Goal: Contribute content: Contribute content

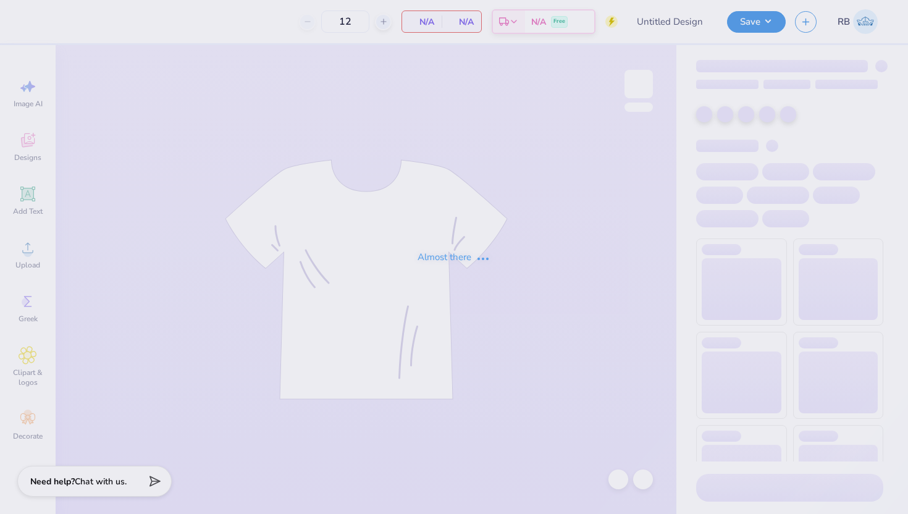
type input "lambda parents weekend"
type input "50"
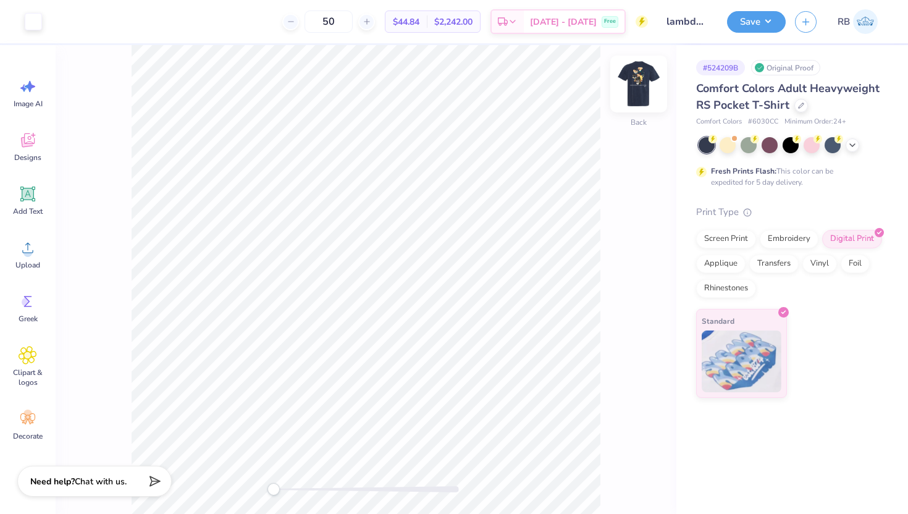
click at [638, 74] on img at bounding box center [638, 83] width 49 height 49
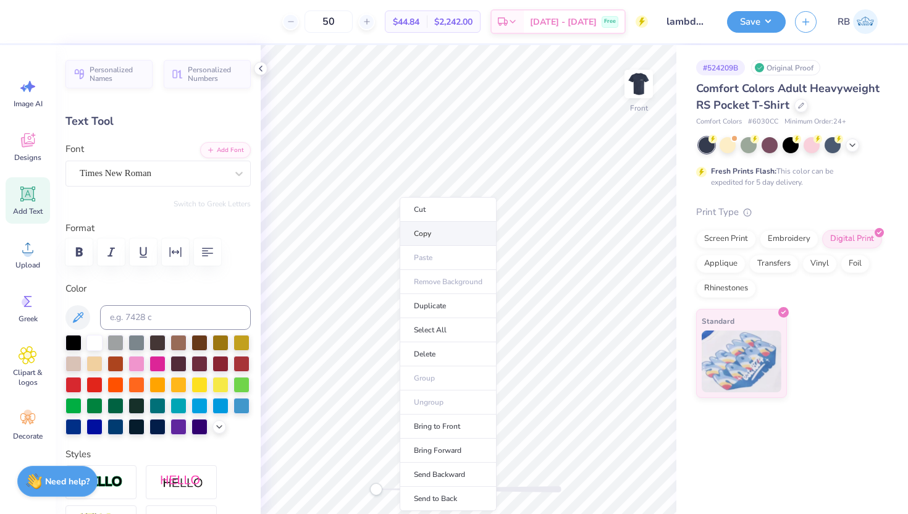
click at [439, 237] on li "Copy" at bounding box center [448, 234] width 97 height 24
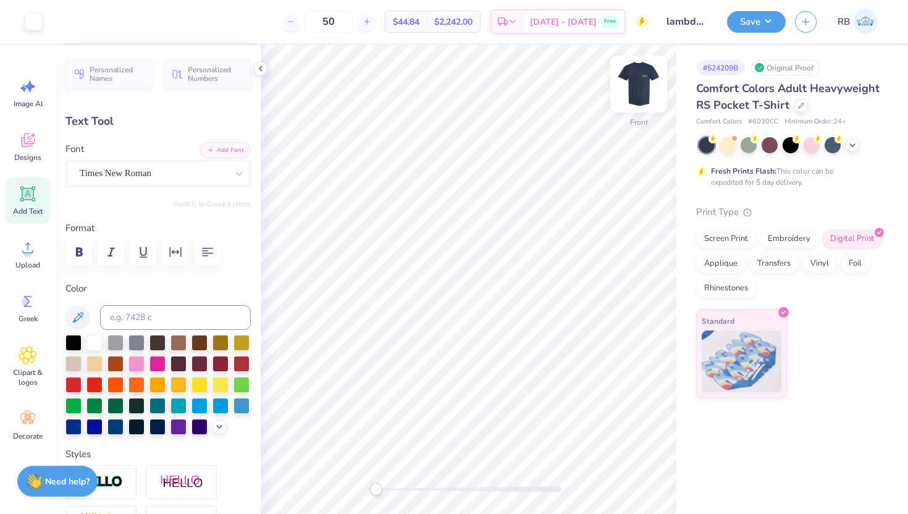
click at [636, 77] on img at bounding box center [638, 83] width 49 height 49
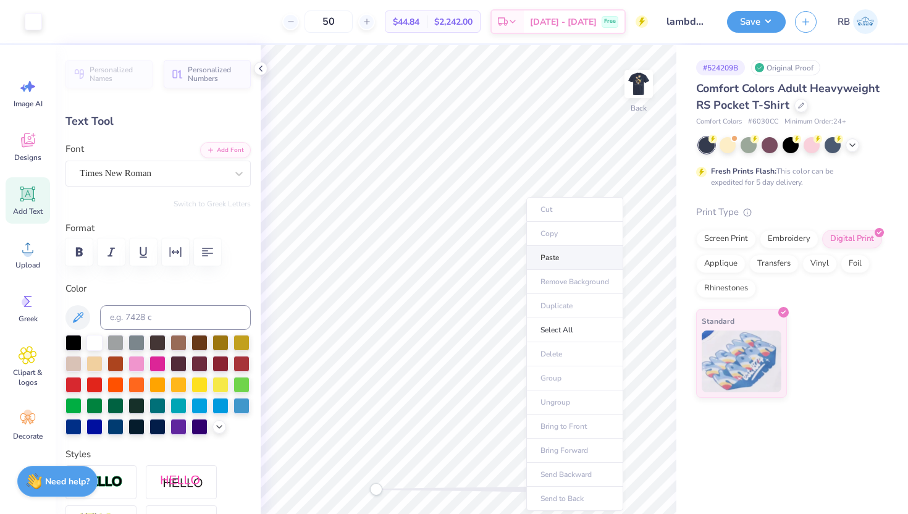
click at [542, 251] on li "Paste" at bounding box center [574, 258] width 97 height 24
type input "3.43"
type input "0.16"
type textarea "PARENTS WEEKEND"
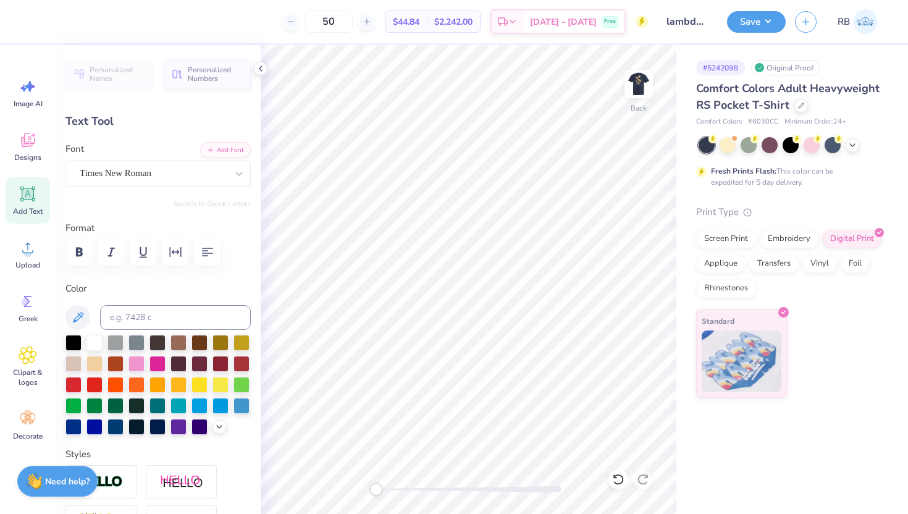
scroll to position [0, 4]
type input "1.56"
type input "0.12"
type input "2.41"
type input "0.19"
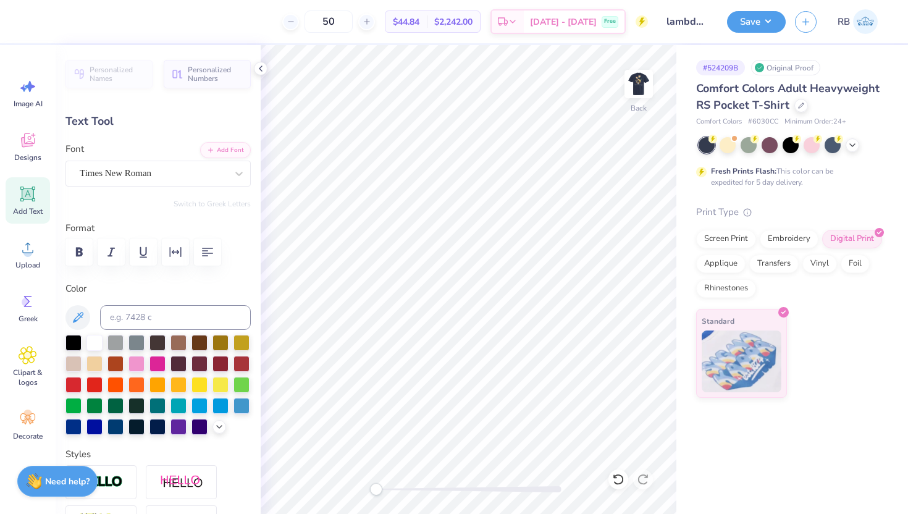
type input "3.29"
type input "0.25"
click at [570, 189] on div "Hold “Option ⌥” to see the space between elements." at bounding box center [553, 186] width 124 height 28
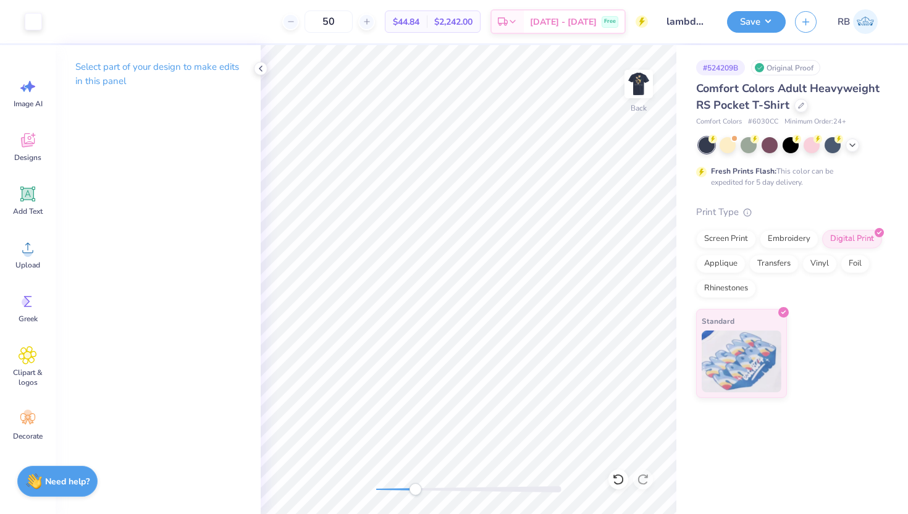
drag, startPoint x: 374, startPoint y: 492, endPoint x: 412, endPoint y: 489, distance: 37.8
click at [412, 489] on div "Accessibility label" at bounding box center [415, 489] width 12 height 12
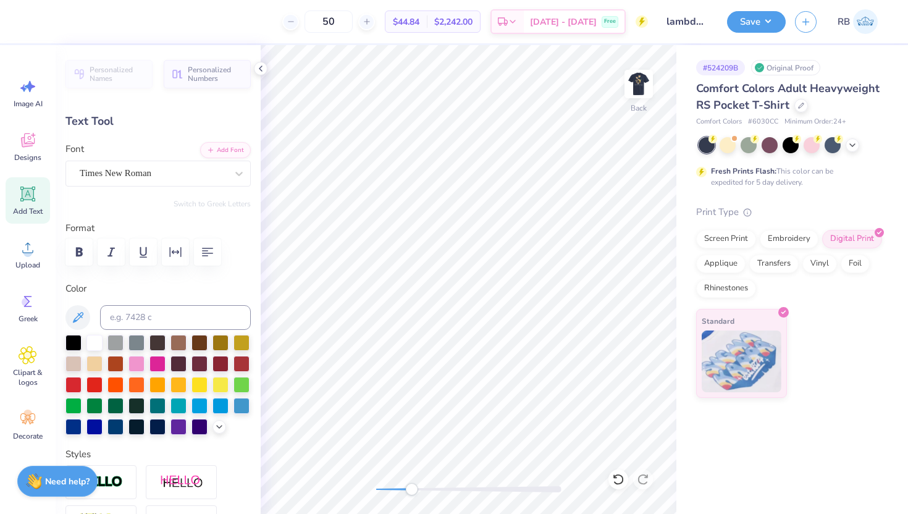
scroll to position [0, 4]
click at [263, 68] on icon at bounding box center [261, 69] width 10 height 10
click at [355, 488] on div "Back" at bounding box center [469, 279] width 416 height 469
click at [262, 69] on icon at bounding box center [261, 69] width 10 height 10
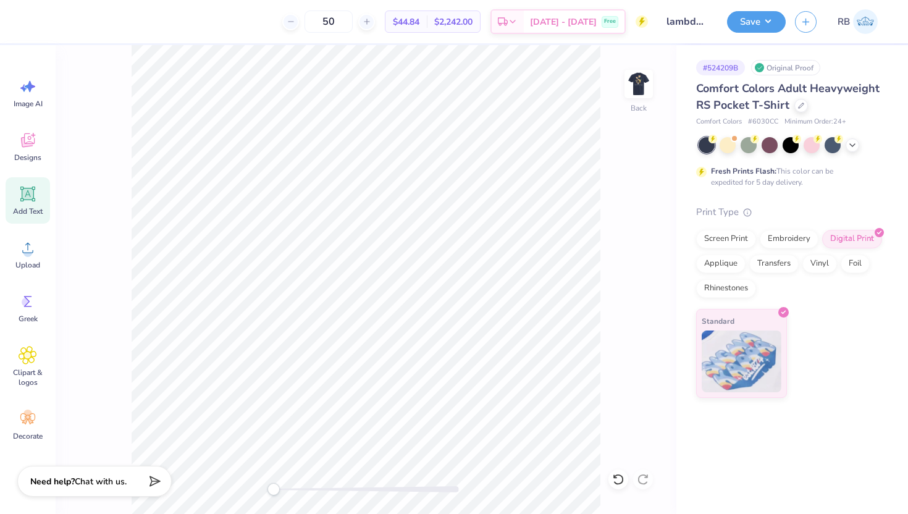
type input "3.44"
type input "0.27"
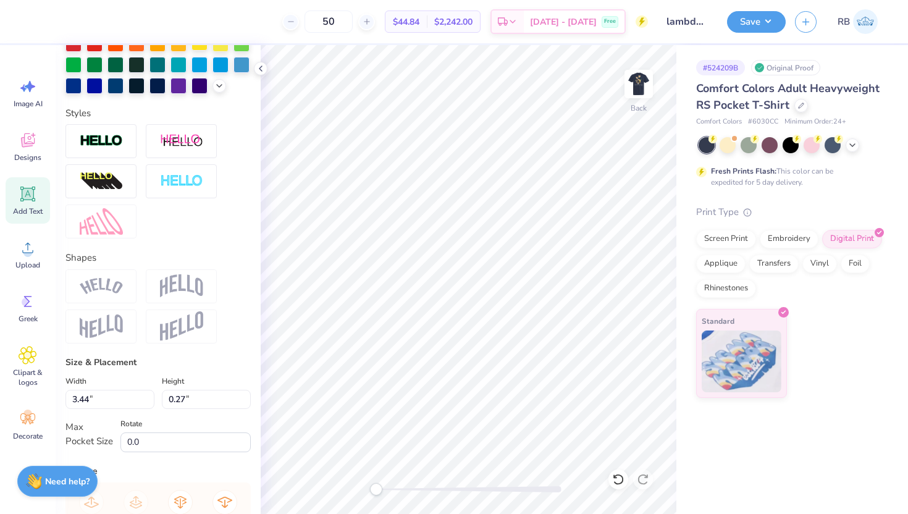
scroll to position [506, 0]
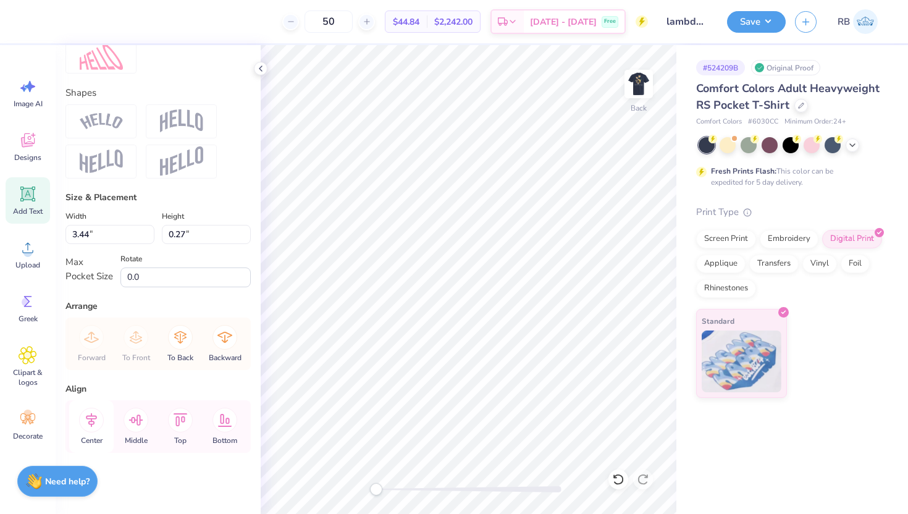
click at [90, 420] on icon at bounding box center [91, 420] width 25 height 25
click at [642, 82] on img at bounding box center [638, 83] width 49 height 49
click at [642, 82] on img at bounding box center [639, 84] width 25 height 25
click at [746, 17] on button "Save" at bounding box center [756, 20] width 59 height 22
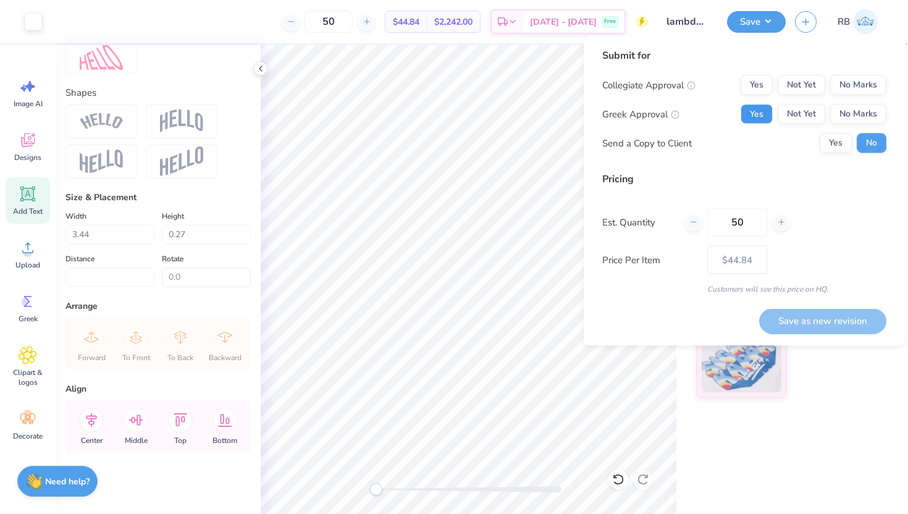
click at [749, 118] on button "Yes" at bounding box center [757, 114] width 32 height 20
click at [848, 76] on button "No Marks" at bounding box center [858, 85] width 56 height 20
click at [819, 331] on button "Save as new revision" at bounding box center [822, 320] width 127 height 25
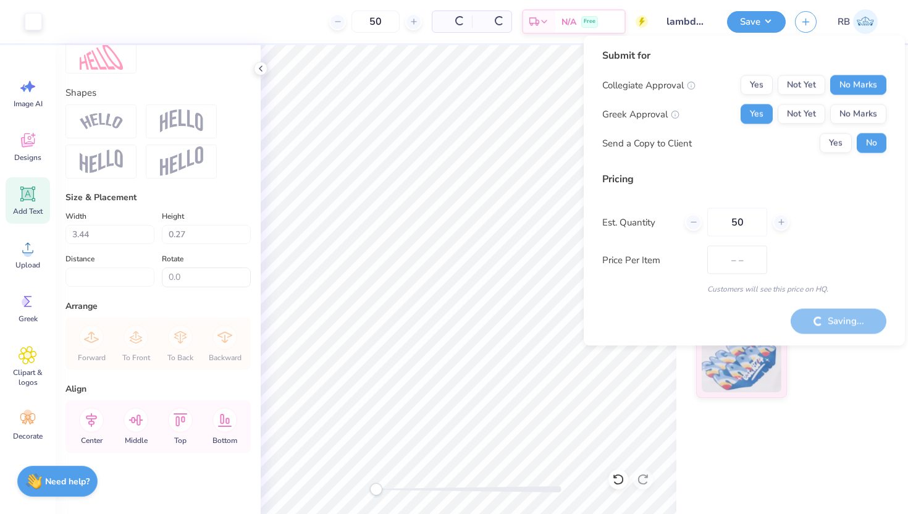
type input "$44.84"
